Goal: Register for event/course

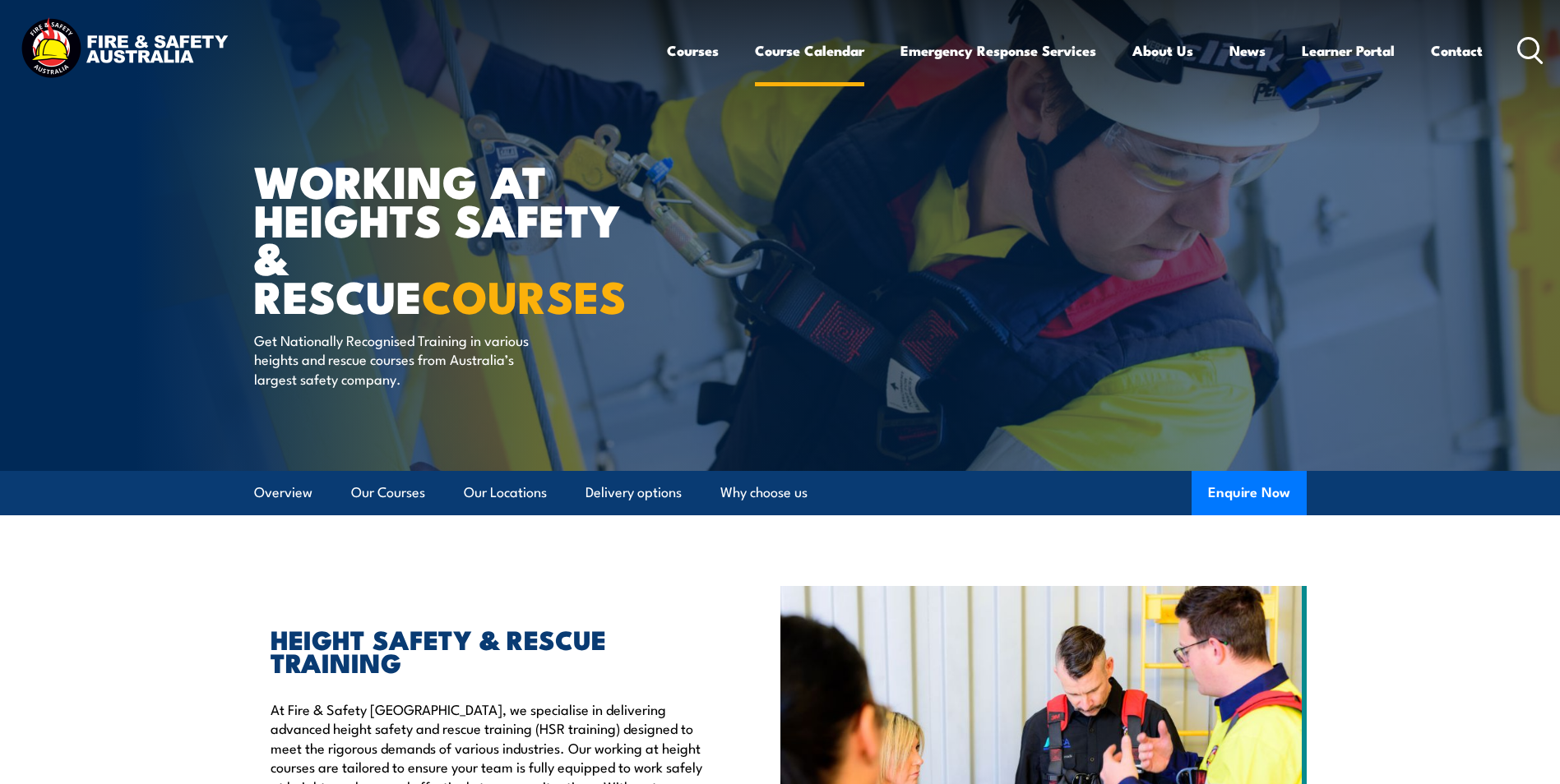
click at [823, 47] on link "Course Calendar" at bounding box center [808, 50] width 109 height 43
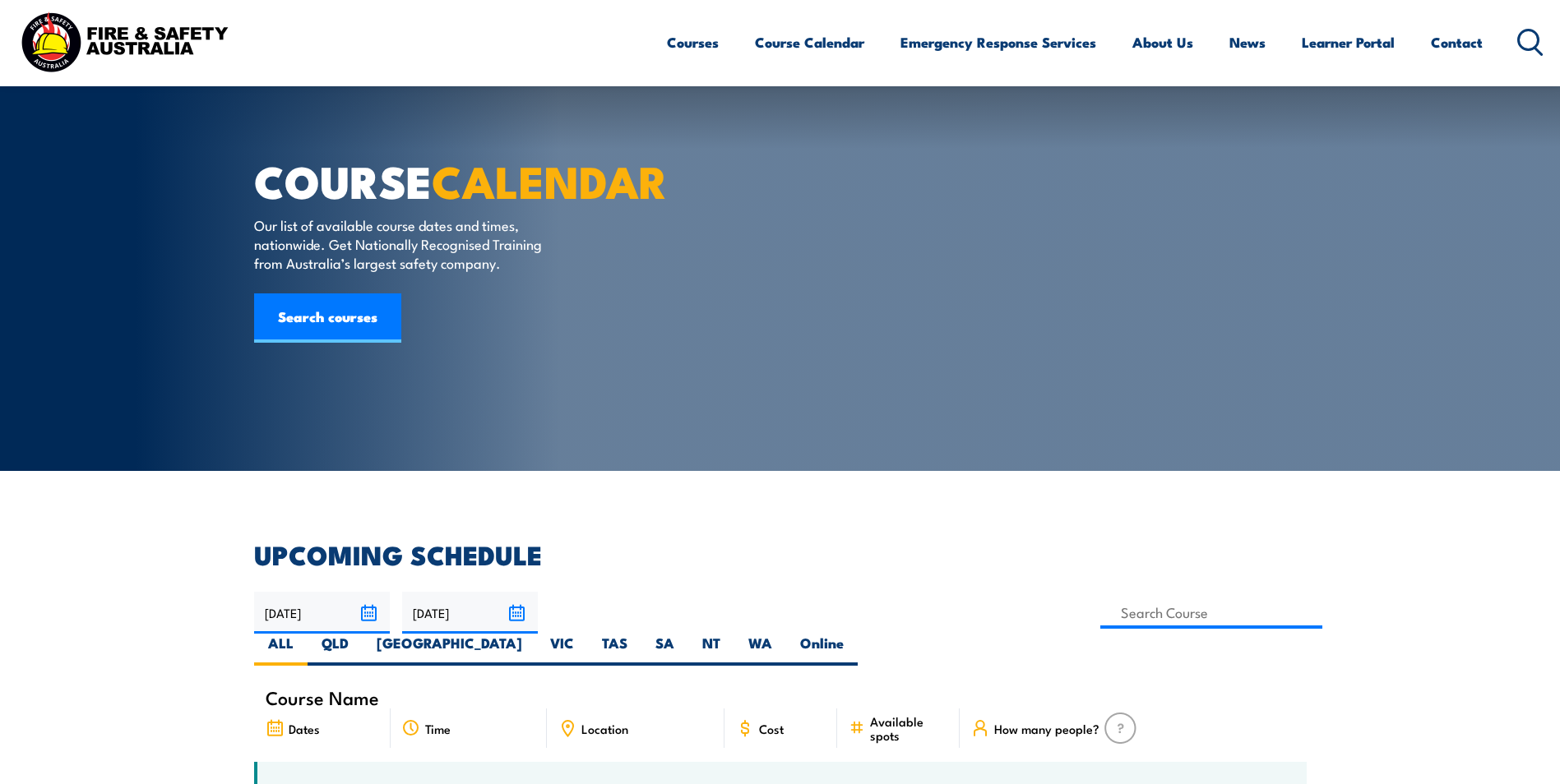
scroll to position [2657, 0]
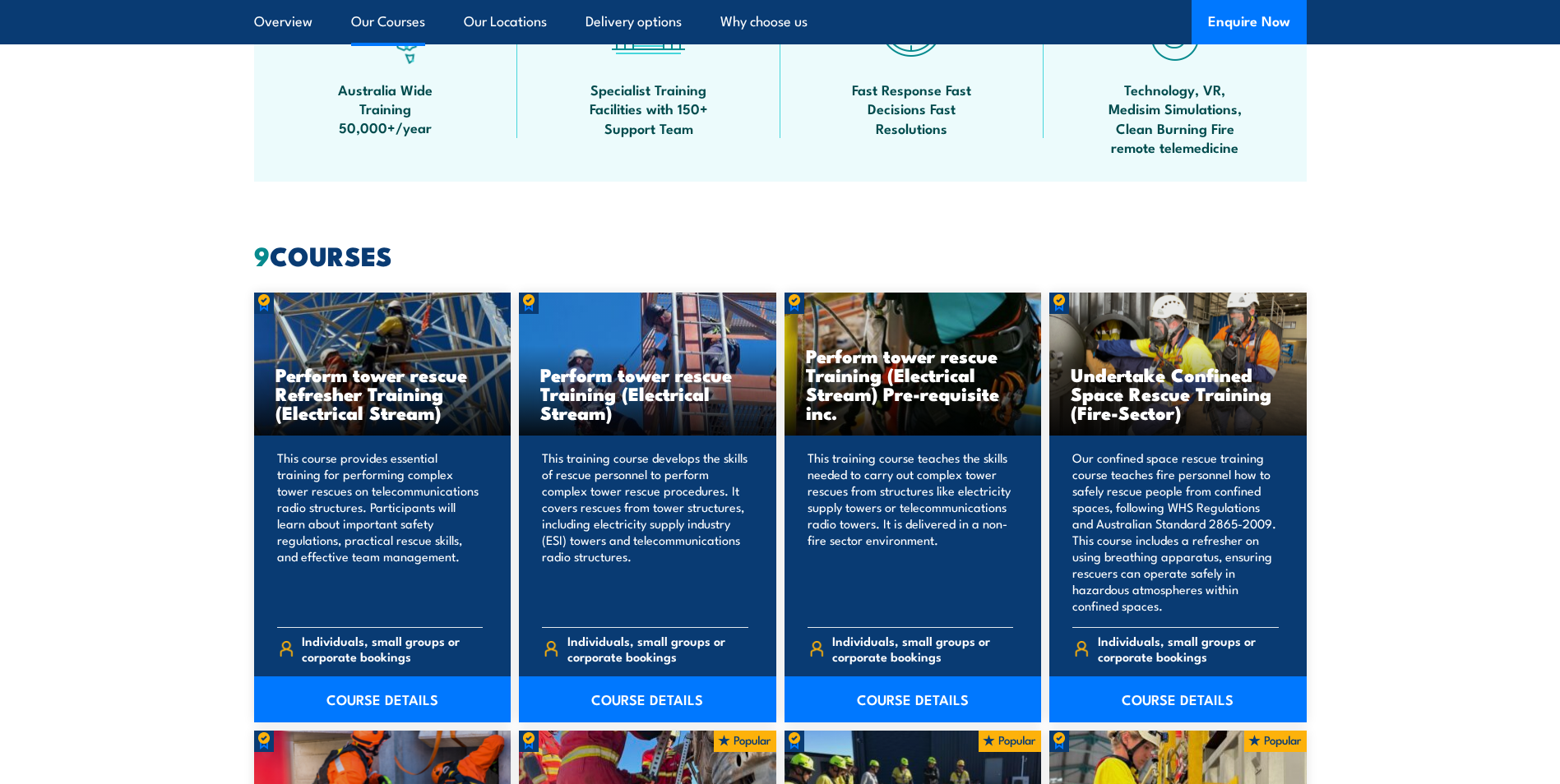
scroll to position [1075, 0]
